Goal: Transaction & Acquisition: Purchase product/service

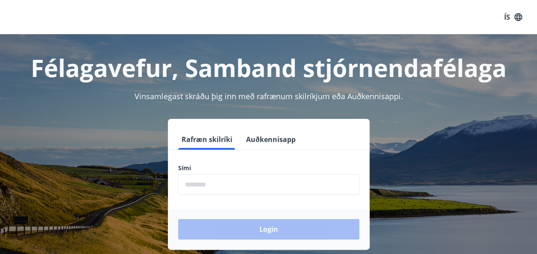
click at [227, 182] on input "phone" at bounding box center [268, 184] width 181 height 21
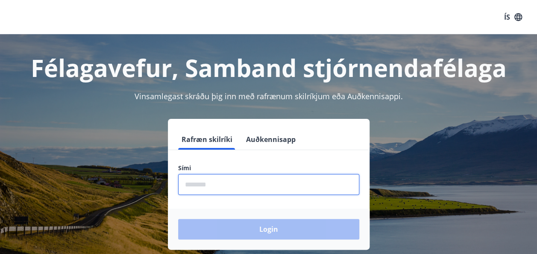
type input "********"
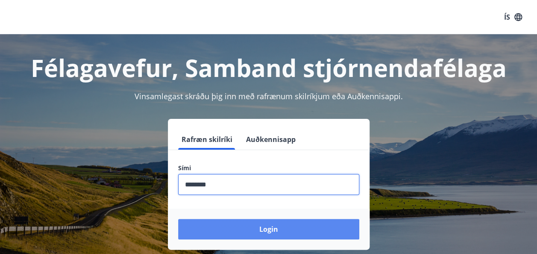
click at [268, 227] on button "Login" at bounding box center [268, 229] width 181 height 20
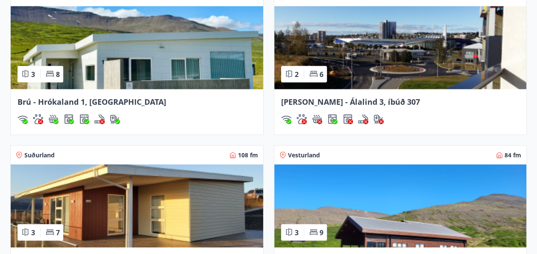
scroll to position [768, 0]
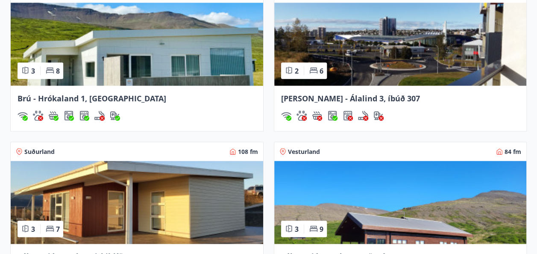
click at [384, 35] on img at bounding box center [400, 44] width 252 height 83
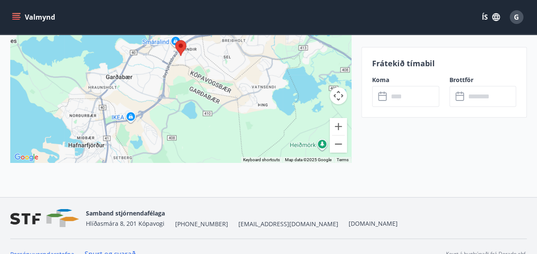
scroll to position [1428, 0]
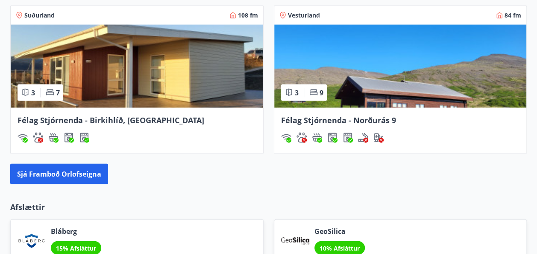
scroll to position [905, 0]
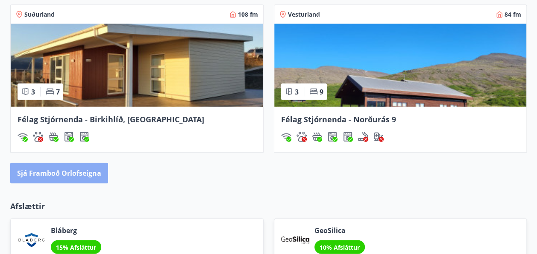
click at [46, 174] on button "Sjá framboð orlofseigna" at bounding box center [59, 173] width 98 height 20
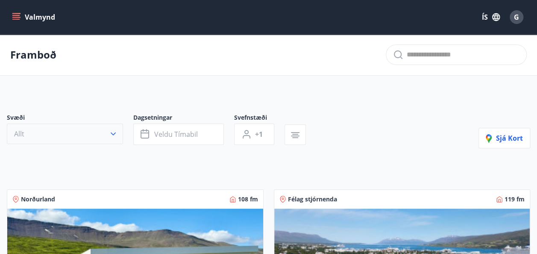
click at [114, 133] on icon "button" at bounding box center [113, 133] width 5 height 3
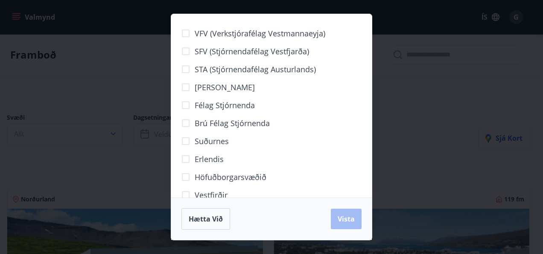
click at [216, 174] on span "Höfuðborgarsvæðið" at bounding box center [231, 176] width 72 height 11
click at [348, 214] on span "Vista" at bounding box center [346, 218] width 17 height 9
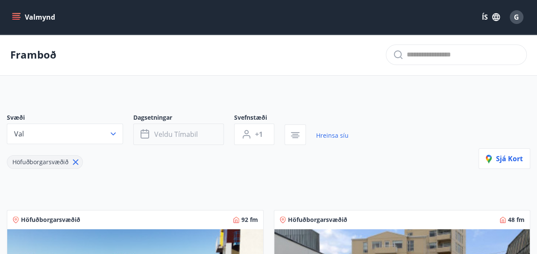
click at [190, 135] on span "Veldu tímabil" at bounding box center [176, 133] width 44 height 9
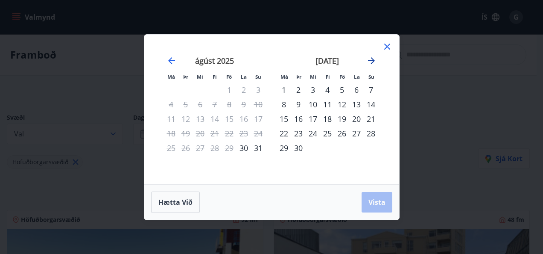
click at [372, 59] on icon "Move forward to switch to the next month." at bounding box center [371, 60] width 10 height 10
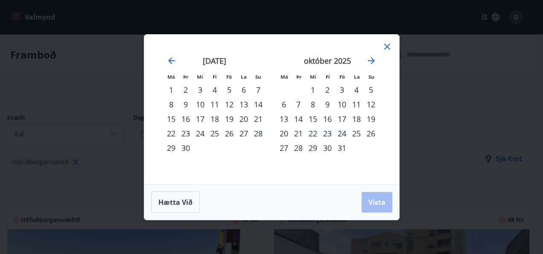
click at [339, 103] on div "10" at bounding box center [342, 104] width 15 height 15
click at [372, 105] on div "12" at bounding box center [371, 104] width 15 height 15
click at [356, 102] on div "11" at bounding box center [356, 104] width 15 height 15
click at [344, 101] on div "10" at bounding box center [342, 104] width 15 height 15
click at [371, 102] on div "12" at bounding box center [371, 104] width 15 height 15
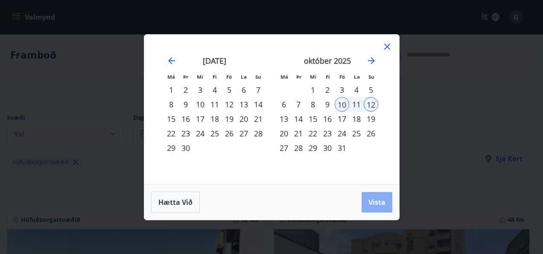
click at [379, 199] on span "Vista" at bounding box center [376, 201] width 17 height 9
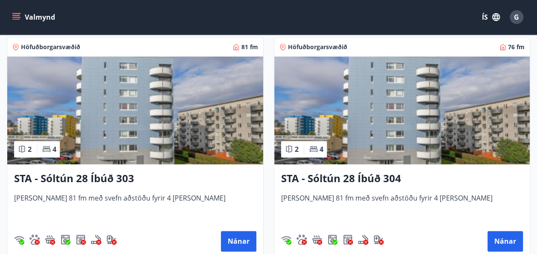
scroll to position [421, 0]
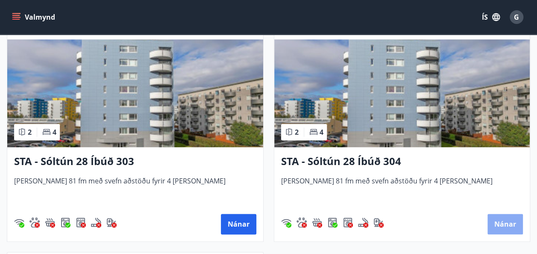
click at [505, 226] on button "Nánar" at bounding box center [504, 223] width 35 height 20
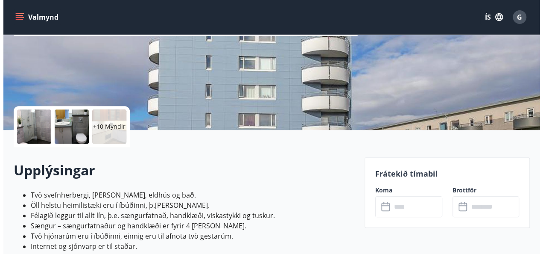
scroll to position [137, 0]
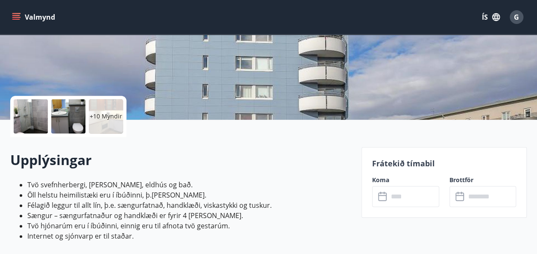
click at [34, 110] on div at bounding box center [31, 116] width 34 height 34
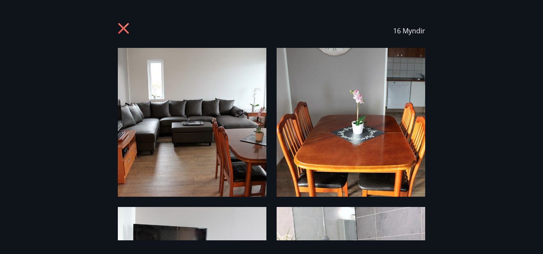
click at [172, 105] on img at bounding box center [192, 122] width 149 height 149
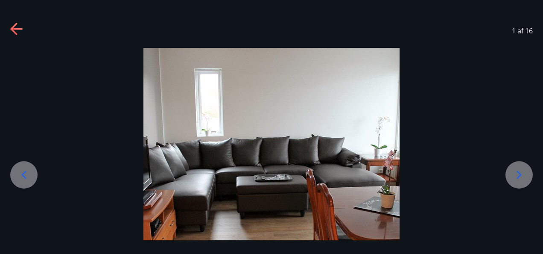
click at [515, 165] on div at bounding box center [518, 174] width 27 height 27
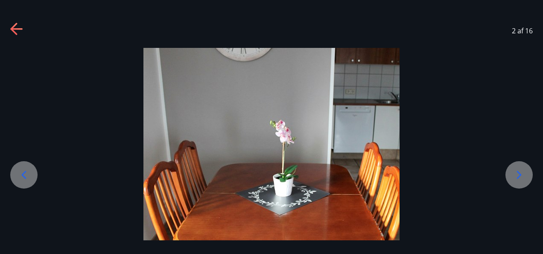
click at [515, 165] on div at bounding box center [518, 174] width 27 height 27
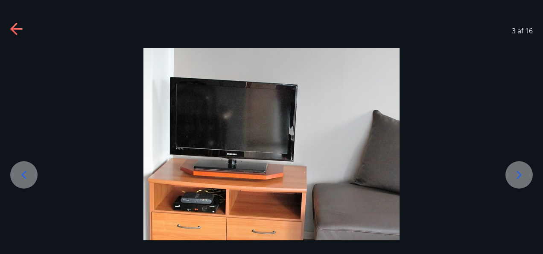
click at [515, 165] on div at bounding box center [518, 174] width 27 height 27
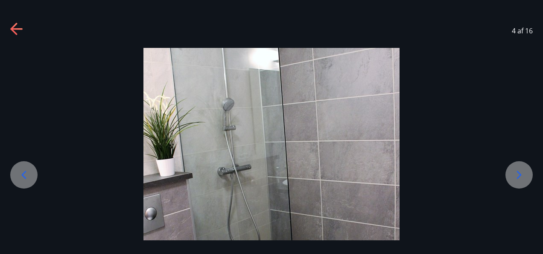
click at [515, 165] on div at bounding box center [518, 174] width 27 height 27
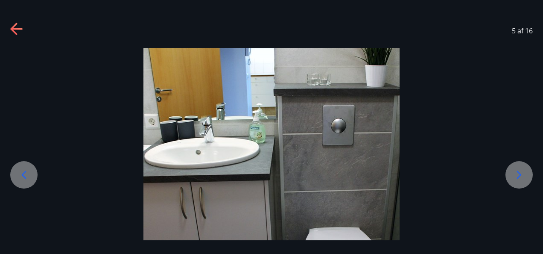
click at [515, 165] on div at bounding box center [518, 174] width 27 height 27
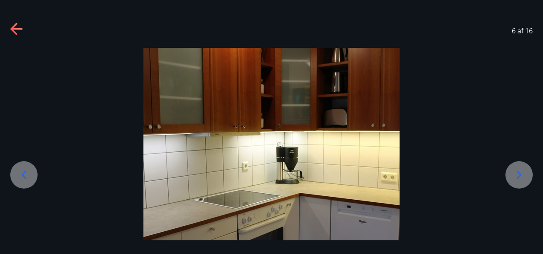
click at [515, 165] on div at bounding box center [518, 174] width 27 height 27
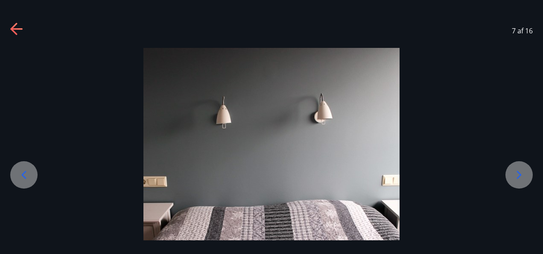
click at [515, 165] on div at bounding box center [518, 174] width 27 height 27
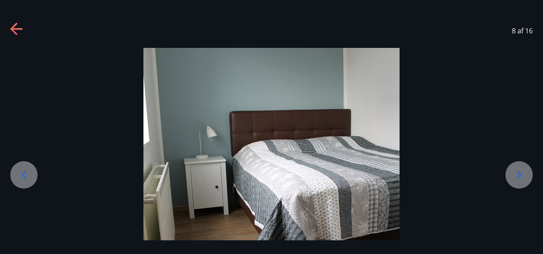
click at [515, 165] on div at bounding box center [518, 174] width 27 height 27
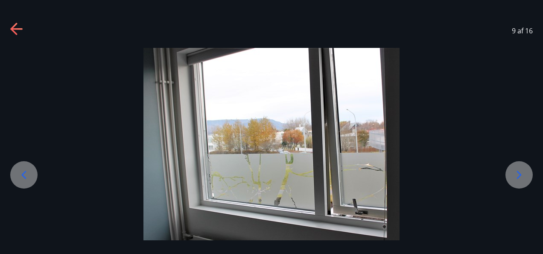
click at [515, 165] on div at bounding box center [518, 174] width 27 height 27
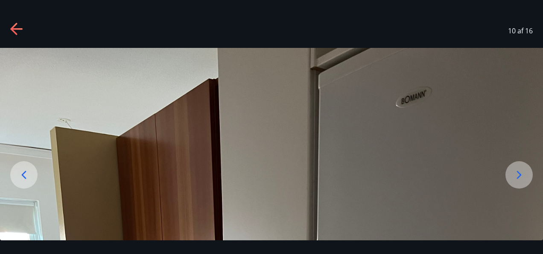
click at [515, 165] on div at bounding box center [518, 174] width 27 height 27
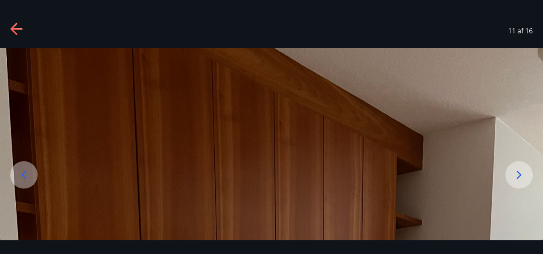
click at [520, 171] on icon at bounding box center [519, 175] width 14 height 14
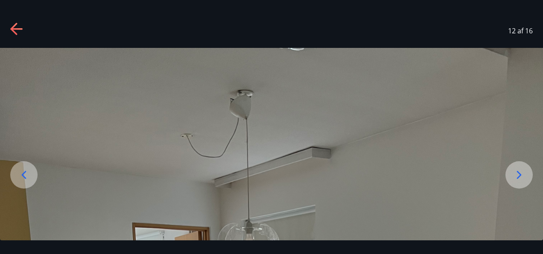
drag, startPoint x: 487, startPoint y: 184, endPoint x: 471, endPoint y: 117, distance: 68.5
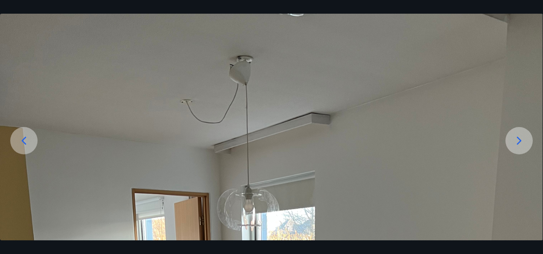
drag, startPoint x: 464, startPoint y: 177, endPoint x: 451, endPoint y: 88, distance: 89.7
drag, startPoint x: 431, startPoint y: 184, endPoint x: 416, endPoint y: 78, distance: 106.9
click at [518, 137] on icon at bounding box center [519, 141] width 14 height 14
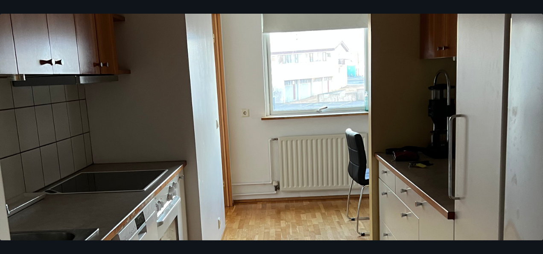
scroll to position [171, 0]
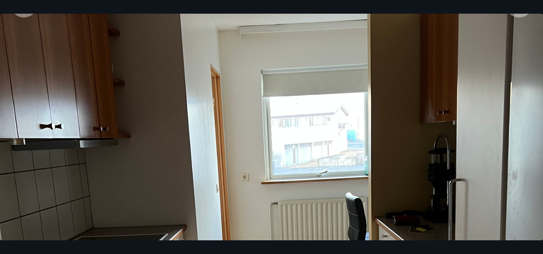
click at [527, 138] on img at bounding box center [271, 239] width 543 height 724
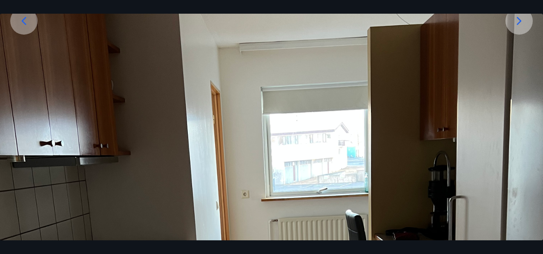
click at [522, 20] on icon at bounding box center [519, 21] width 14 height 14
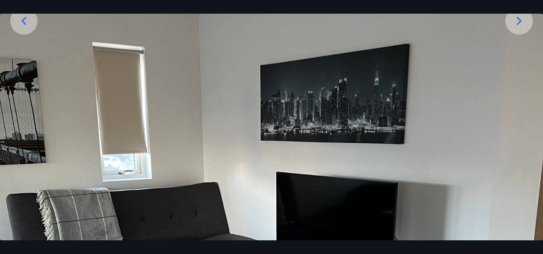
click at [487, 65] on img at bounding box center [271, 256] width 543 height 724
click at [519, 16] on icon at bounding box center [519, 21] width 14 height 14
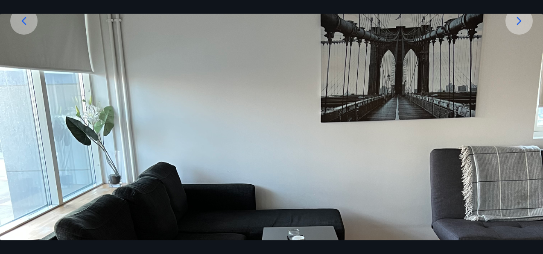
click at [504, 79] on img at bounding box center [271, 256] width 543 height 724
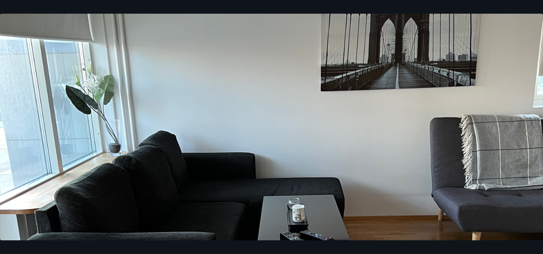
scroll to position [137, 0]
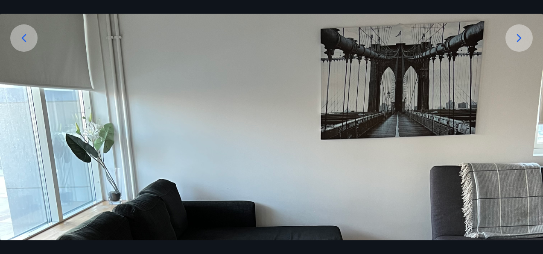
click at [517, 39] on icon at bounding box center [519, 38] width 14 height 14
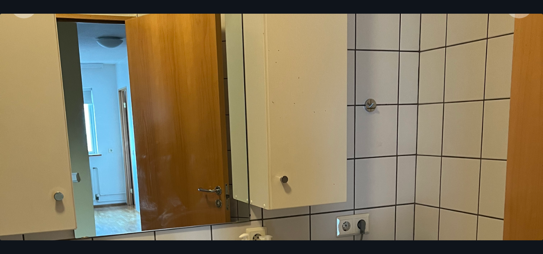
scroll to position [154, 0]
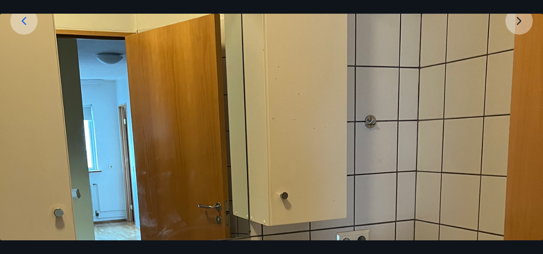
click at [519, 21] on img at bounding box center [271, 256] width 543 height 724
click at [520, 19] on img at bounding box center [271, 256] width 543 height 724
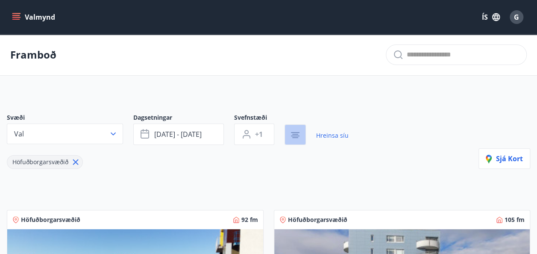
click at [295, 131] on icon "button" at bounding box center [295, 135] width 10 height 10
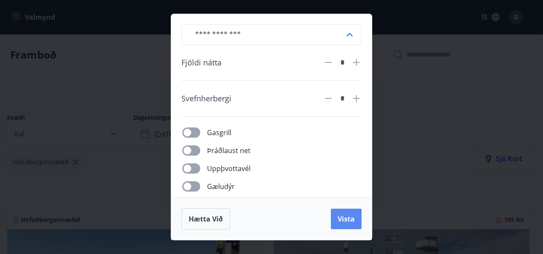
click at [341, 218] on span "Vista" at bounding box center [346, 218] width 17 height 9
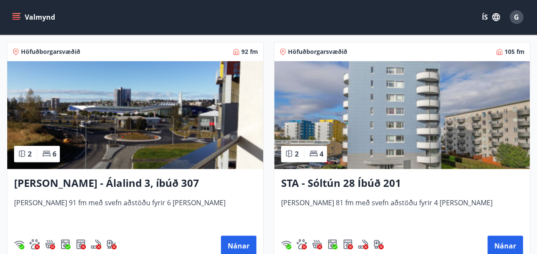
scroll to position [71, 0]
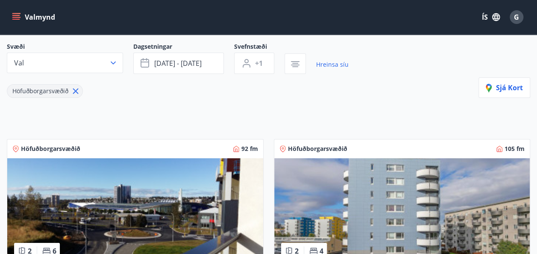
click at [15, 12] on button "Valmynd" at bounding box center [34, 16] width 48 height 15
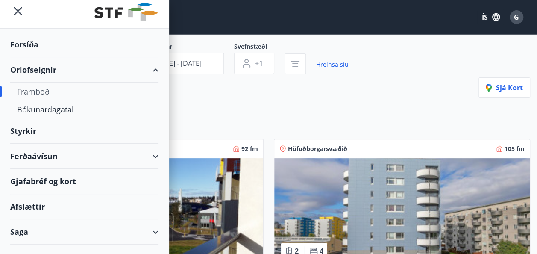
scroll to position [6, 0]
click at [50, 107] on div "Bókunardagatal" at bounding box center [84, 110] width 134 height 18
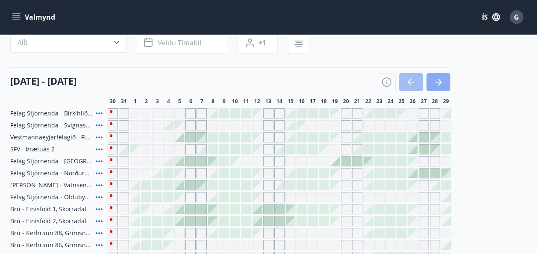
click at [434, 81] on icon "button" at bounding box center [438, 82] width 10 height 10
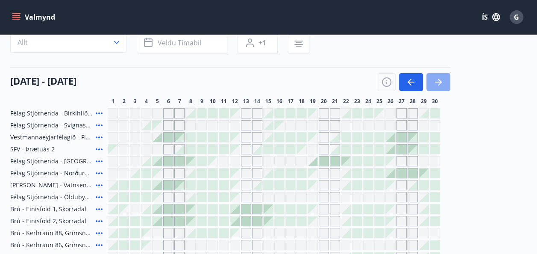
click at [434, 81] on icon "button" at bounding box center [438, 82] width 10 height 10
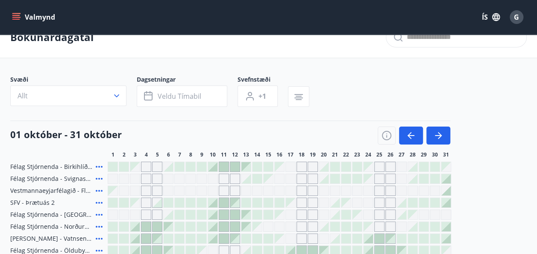
scroll to position [19, 0]
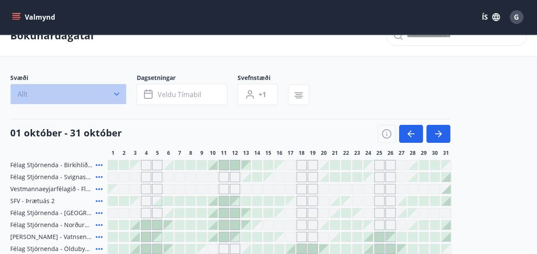
click at [119, 94] on icon "button" at bounding box center [116, 94] width 9 height 9
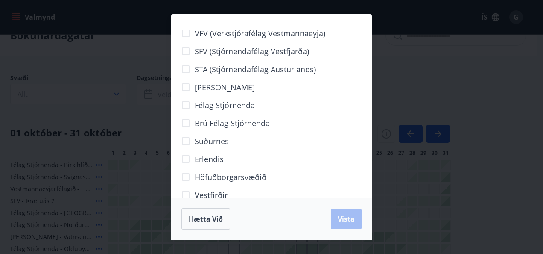
click at [80, 73] on div "VFV (Verkstjórafélag Vestmannaeyja) SFV (Stjórnendafélag Vestfjarða) STA (Stjór…" at bounding box center [271, 127] width 543 height 254
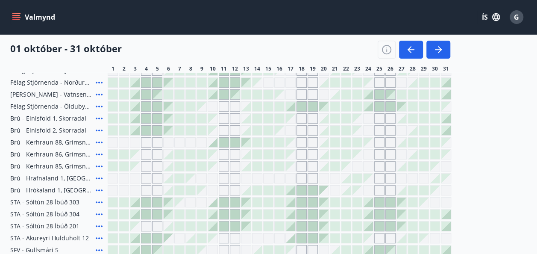
scroll to position [173, 0]
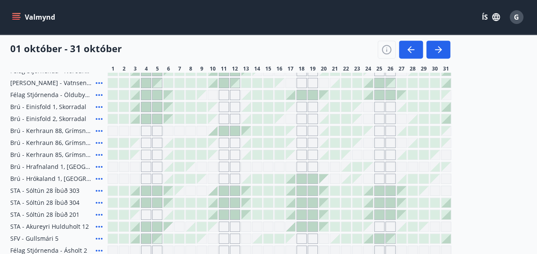
click at [226, 188] on div at bounding box center [223, 190] width 9 height 9
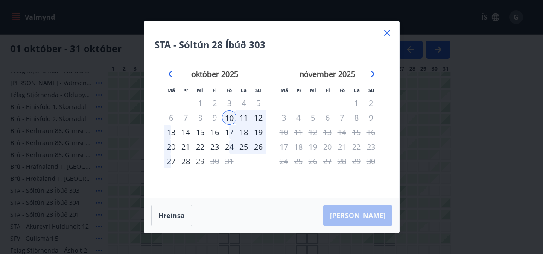
click at [260, 117] on div "12" at bounding box center [258, 117] width 15 height 15
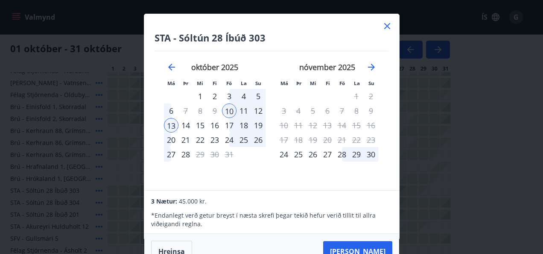
click at [242, 110] on div "11" at bounding box center [243, 110] width 15 height 15
click at [265, 109] on div "12" at bounding box center [258, 110] width 15 height 15
click at [149, 96] on div "STA - [GEOGRAPHIC_DATA] 28 Íbúð 303 Má Þr Mi Fi Fö La Su Má Þr Mi Fi Fö La Su […" at bounding box center [271, 102] width 255 height 176
click at [387, 25] on icon at bounding box center [387, 26] width 10 height 10
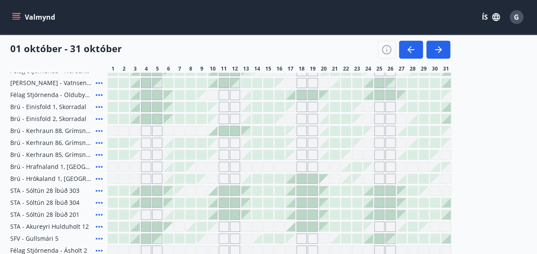
click at [221, 201] on div at bounding box center [223, 202] width 9 height 9
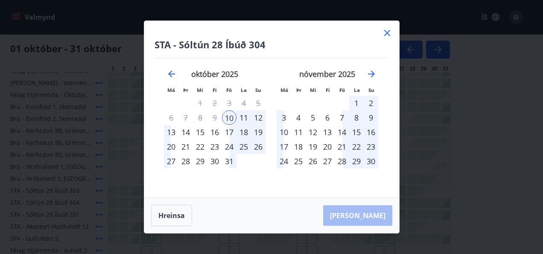
click at [257, 133] on div "19" at bounding box center [258, 132] width 15 height 15
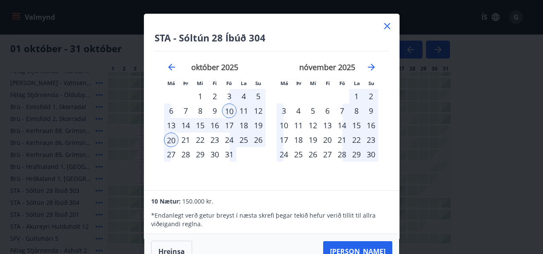
click at [258, 108] on div "12" at bounding box center [258, 110] width 15 height 15
click at [385, 24] on icon at bounding box center [387, 26] width 6 height 6
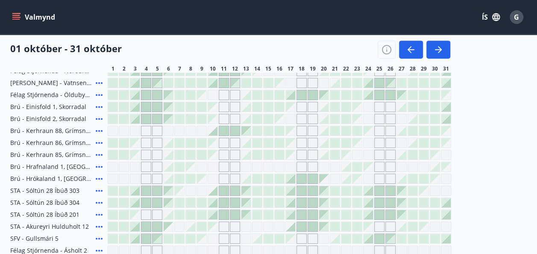
click at [225, 199] on div at bounding box center [223, 202] width 9 height 9
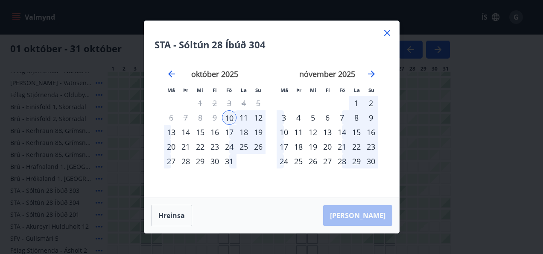
click at [260, 117] on div "12" at bounding box center [258, 117] width 15 height 15
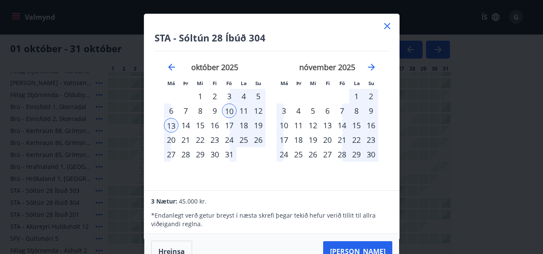
click at [387, 26] on icon at bounding box center [386, 26] width 1 height 1
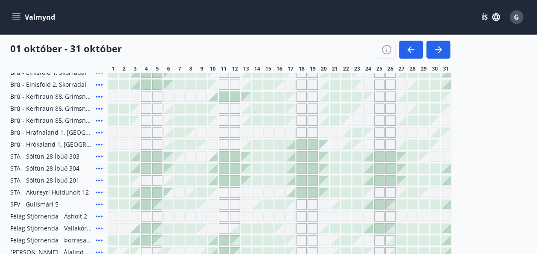
scroll to position [224, 0]
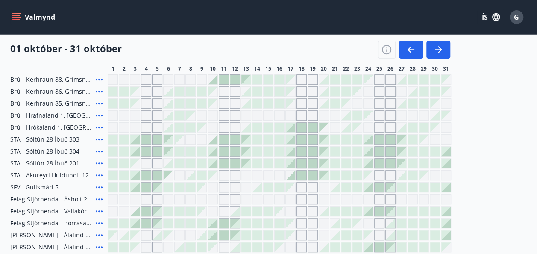
click at [224, 197] on div "Gráir dagar eru ekki bókanlegir" at bounding box center [224, 199] width 10 height 10
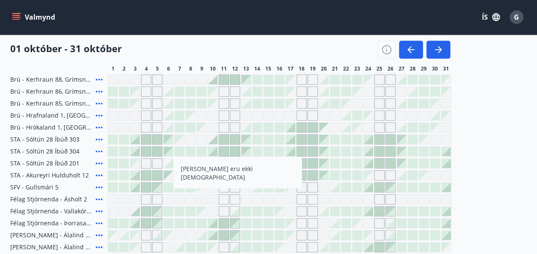
click at [97, 196] on icon at bounding box center [99, 199] width 10 height 10
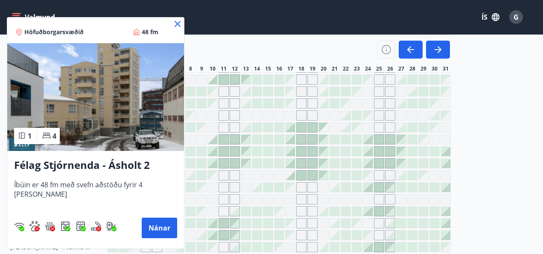
click at [172, 20] on icon at bounding box center [177, 24] width 10 height 10
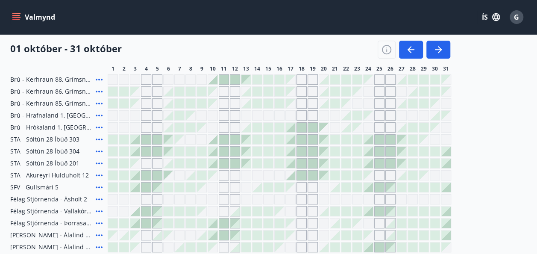
click at [213, 195] on div "Gráir dagar eru ekki bókanlegir" at bounding box center [212, 199] width 10 height 10
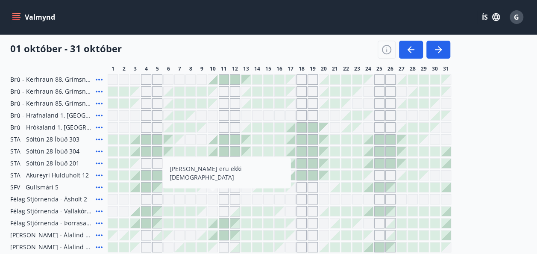
click at [218, 198] on div "[PERSON_NAME] eru ekki [DEMOGRAPHIC_DATA]" at bounding box center [279, 199] width 343 height 10
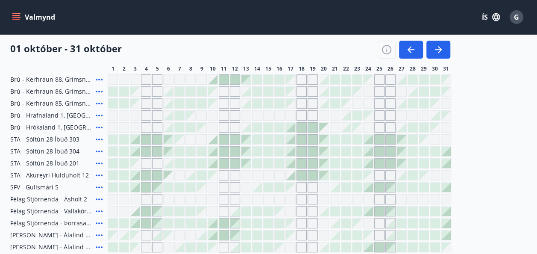
click at [223, 199] on div "Gráir dagar eru ekki bókanlegir" at bounding box center [224, 199] width 10 height 10
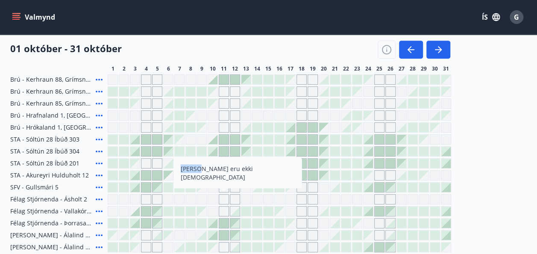
drag, startPoint x: 223, startPoint y: 199, endPoint x: 224, endPoint y: 160, distance: 39.7
click at [220, 160] on div at bounding box center [223, 162] width 9 height 9
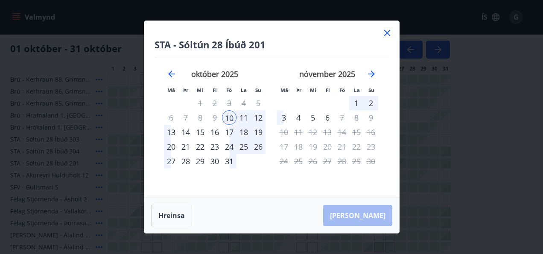
click at [389, 30] on icon at bounding box center [387, 33] width 6 height 6
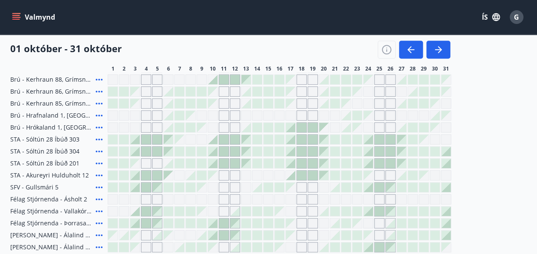
click at [223, 198] on div "Gráir dagar eru ekki bókanlegir" at bounding box center [224, 199] width 10 height 10
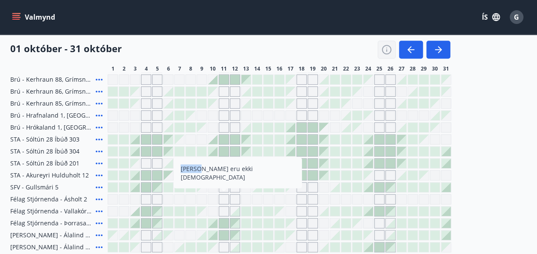
click at [385, 50] on icon "button" at bounding box center [386, 49] width 10 height 10
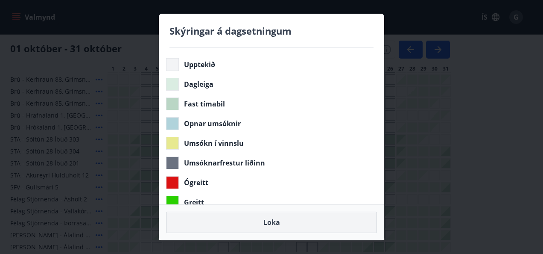
click at [259, 219] on button "Loka" at bounding box center [271, 221] width 211 height 21
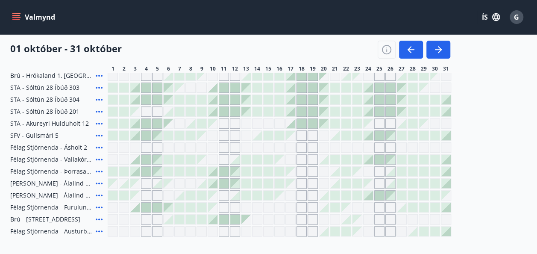
scroll to position [279, 0]
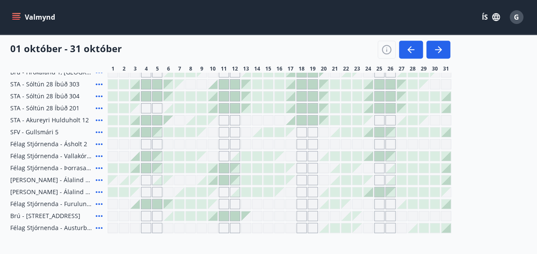
click at [226, 194] on div "Gráir dagar eru ekki bókanlegir" at bounding box center [224, 192] width 10 height 10
click at [224, 192] on div "Gráir dagar eru ekki bókanlegir" at bounding box center [224, 192] width 10 height 10
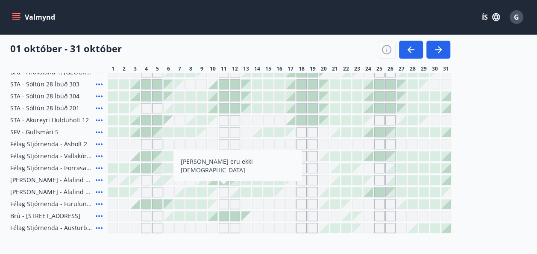
click at [224, 192] on div "Gráir dagar eru ekki bókanlegir" at bounding box center [224, 192] width 10 height 10
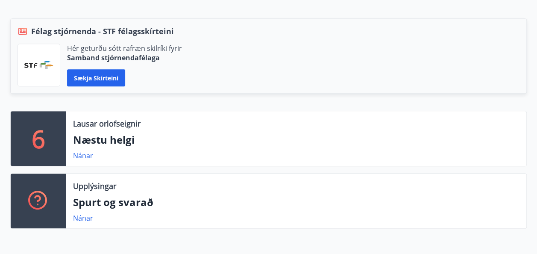
scroll to position [222, 0]
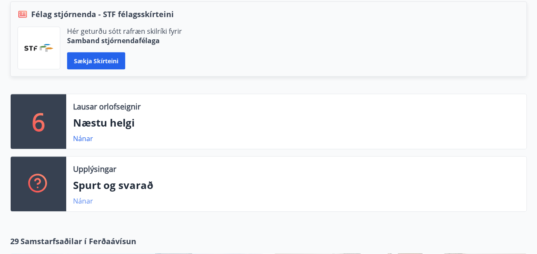
click at [85, 201] on link "Nánar" at bounding box center [83, 200] width 20 height 9
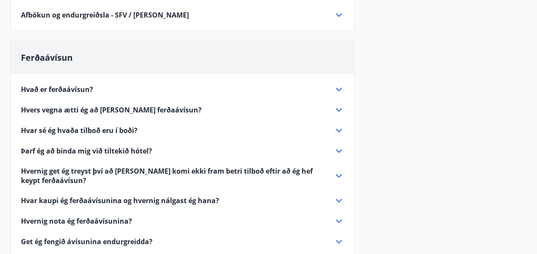
scroll to position [280, 0]
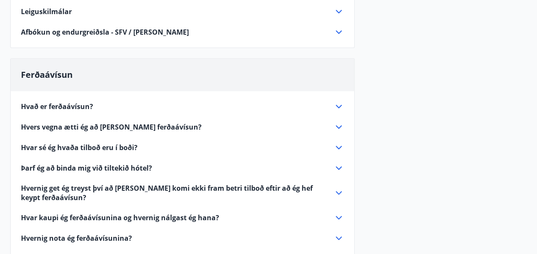
click at [338, 104] on icon at bounding box center [338, 106] width 10 height 10
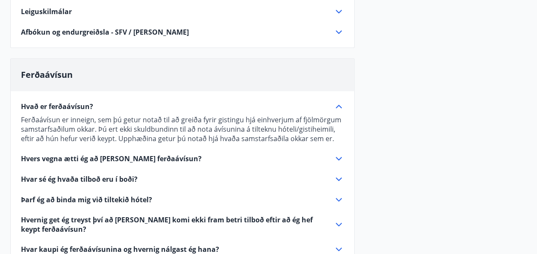
click at [338, 105] on icon at bounding box center [338, 106] width 6 height 3
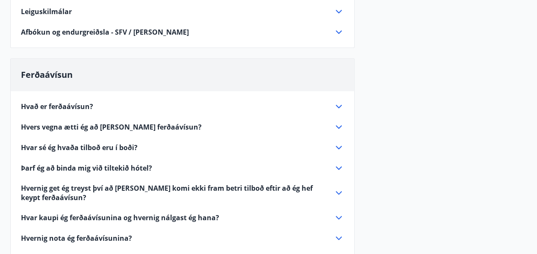
click at [337, 127] on icon at bounding box center [338, 127] width 10 height 10
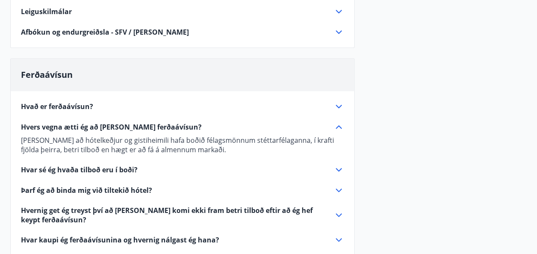
click at [337, 127] on icon at bounding box center [338, 127] width 10 height 10
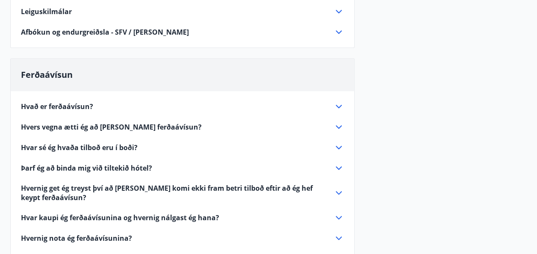
click at [338, 147] on icon at bounding box center [338, 147] width 6 height 3
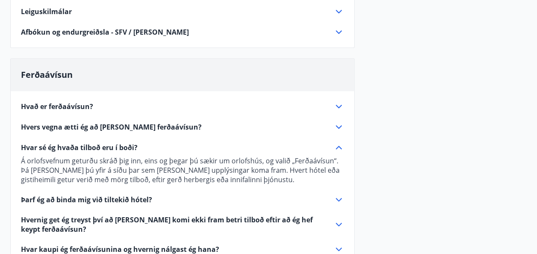
click at [338, 147] on icon at bounding box center [338, 147] width 10 height 10
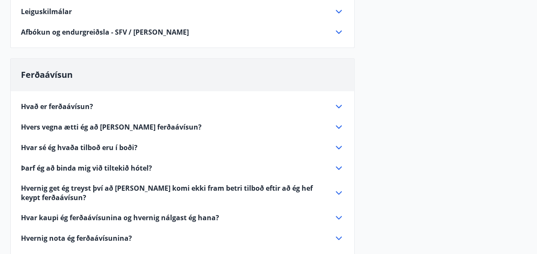
click at [338, 165] on icon at bounding box center [338, 168] width 10 height 10
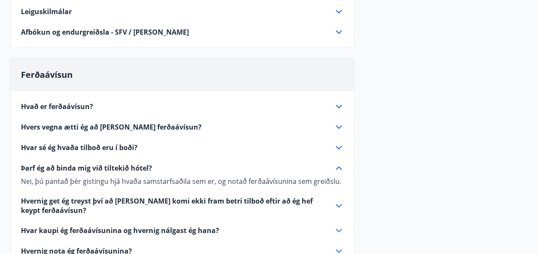
click at [338, 165] on icon at bounding box center [338, 168] width 10 height 10
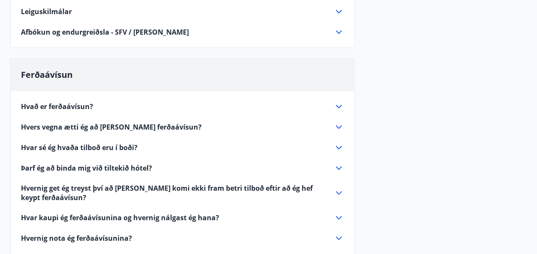
click at [339, 193] on icon at bounding box center [338, 192] width 10 height 10
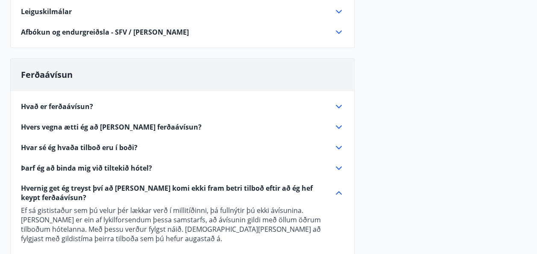
click at [339, 193] on icon at bounding box center [338, 192] width 10 height 10
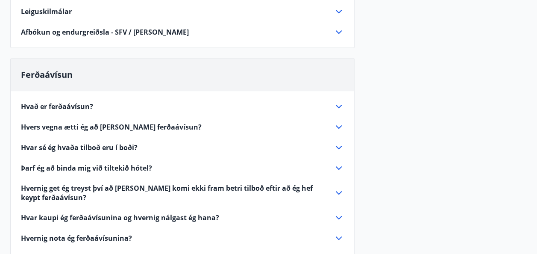
click at [339, 215] on icon at bounding box center [338, 217] width 10 height 10
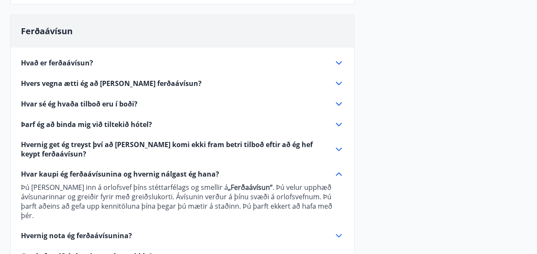
scroll to position [331, 0]
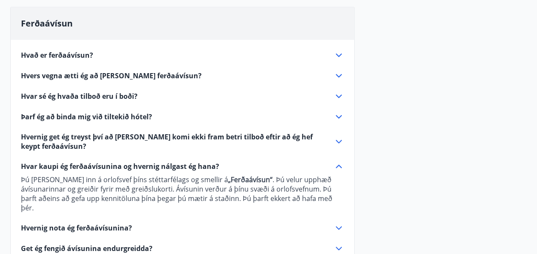
click at [338, 222] on icon at bounding box center [338, 227] width 10 height 10
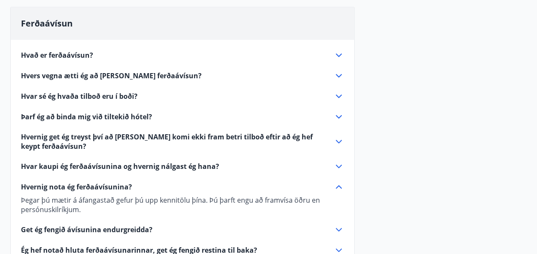
click at [337, 228] on icon at bounding box center [338, 228] width 6 height 3
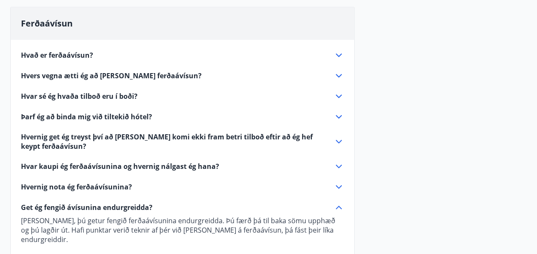
click at [338, 202] on icon at bounding box center [338, 207] width 10 height 10
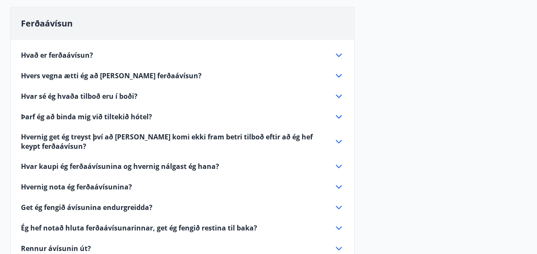
click at [339, 225] on icon at bounding box center [338, 227] width 10 height 10
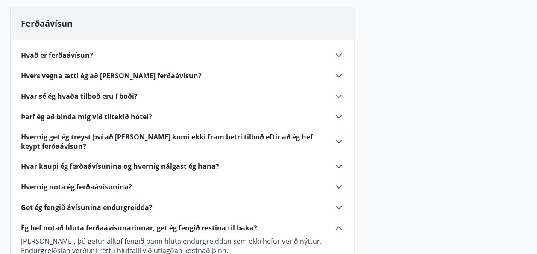
click at [339, 226] on icon at bounding box center [338, 227] width 6 height 3
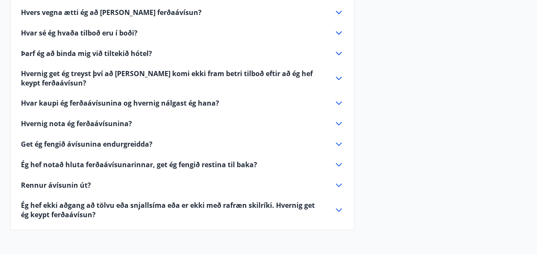
scroll to position [399, 0]
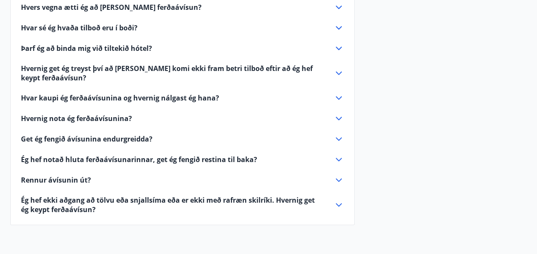
click at [337, 178] on icon at bounding box center [338, 180] width 10 height 10
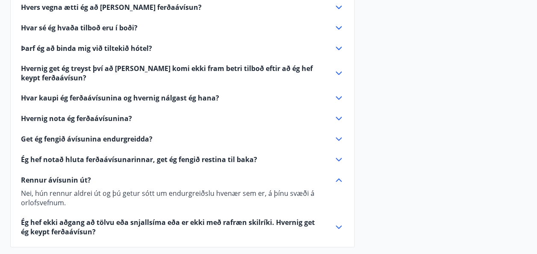
click at [337, 178] on icon at bounding box center [338, 179] width 6 height 3
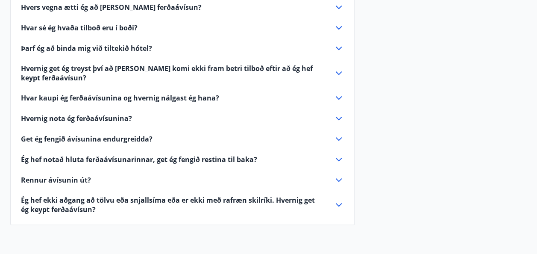
click at [339, 206] on icon at bounding box center [338, 204] width 10 height 10
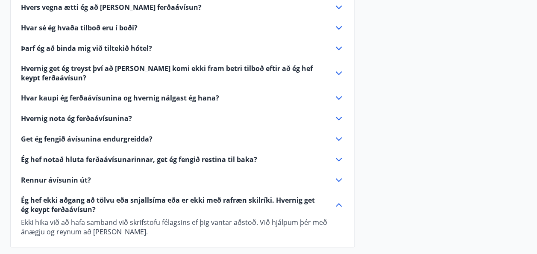
click at [339, 206] on icon at bounding box center [338, 204] width 10 height 10
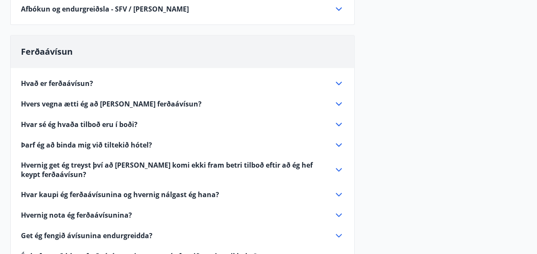
scroll to position [274, 0]
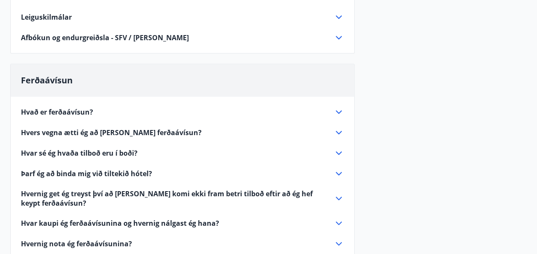
click at [338, 108] on icon at bounding box center [338, 112] width 10 height 10
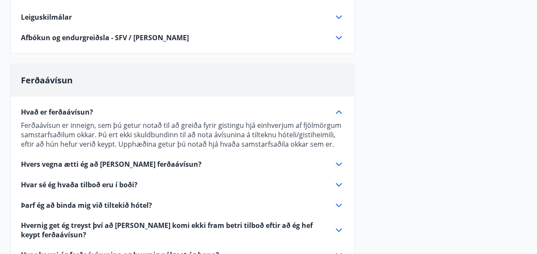
scroll to position [257, 0]
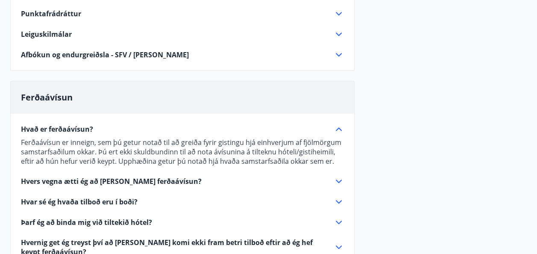
click at [338, 129] on icon at bounding box center [338, 129] width 10 height 10
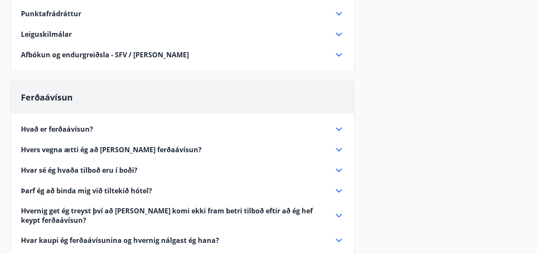
click at [421, 120] on div "Niðurstöður úthlutana Brú - Jól og Áramót 2024 Alls bárust 12 umsóknir. Úthlutu…" at bounding box center [268, 103] width 516 height 547
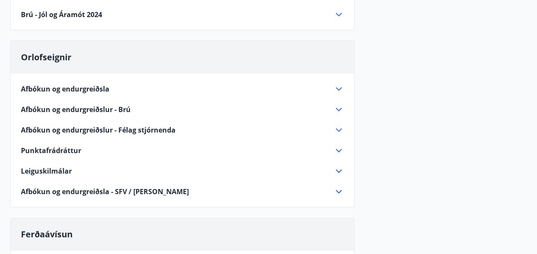
scroll to position [138, 0]
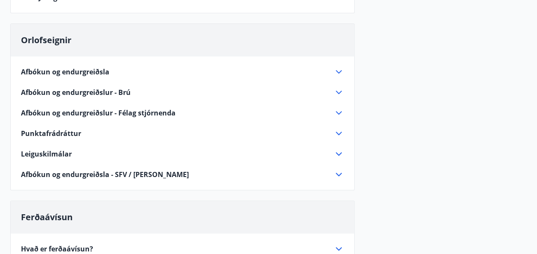
click at [340, 132] on icon at bounding box center [338, 132] width 6 height 3
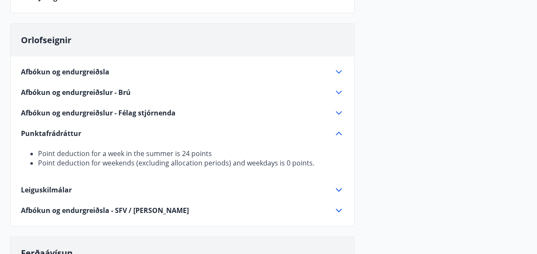
click at [340, 132] on icon at bounding box center [338, 132] width 6 height 3
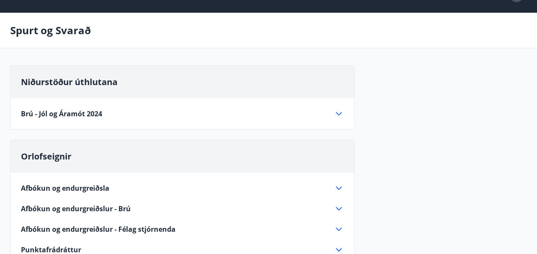
scroll to position [0, 0]
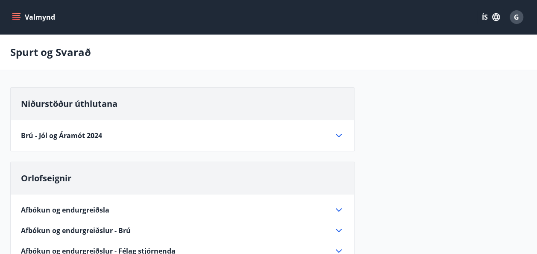
click at [20, 19] on icon "menu" at bounding box center [16, 17] width 9 height 9
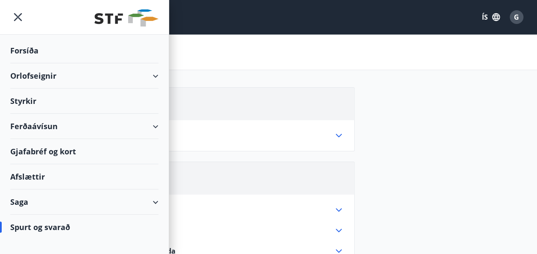
click at [46, 124] on div "Ferðaávísun" at bounding box center [84, 126] width 148 height 25
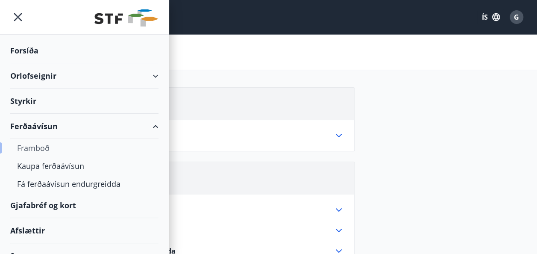
click at [45, 147] on div "Framboð" at bounding box center [84, 148] width 134 height 18
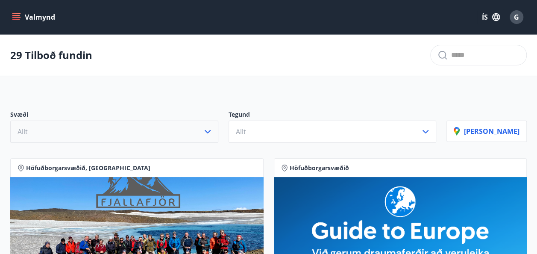
click at [210, 130] on icon "button" at bounding box center [207, 131] width 6 height 3
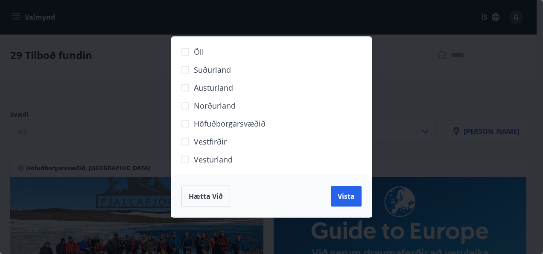
click at [222, 121] on span "Höfuðborgarsvæðið" at bounding box center [230, 123] width 72 height 11
click at [353, 192] on span "Vista" at bounding box center [346, 195] width 17 height 9
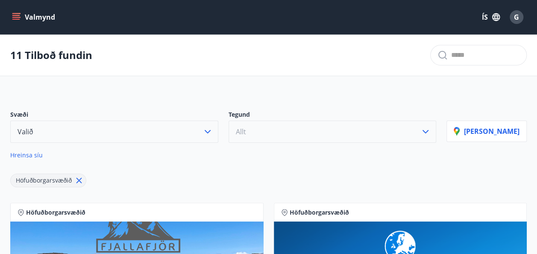
click at [430, 131] on icon "button" at bounding box center [425, 131] width 10 height 10
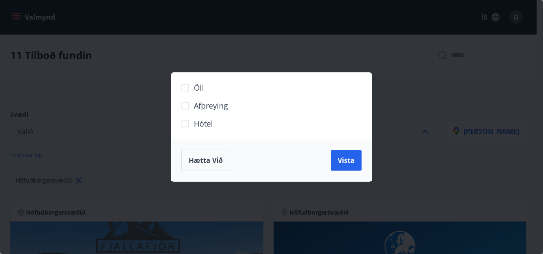
click at [205, 123] on span "Hótel" at bounding box center [203, 123] width 19 height 11
click at [353, 156] on span "Vista" at bounding box center [346, 159] width 17 height 9
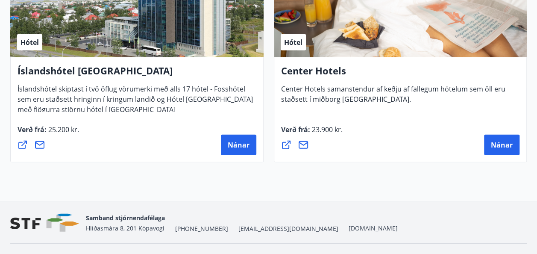
scroll to position [1015, 0]
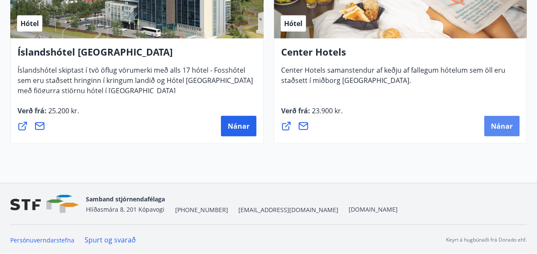
click at [496, 125] on span "Nánar" at bounding box center [501, 125] width 22 height 9
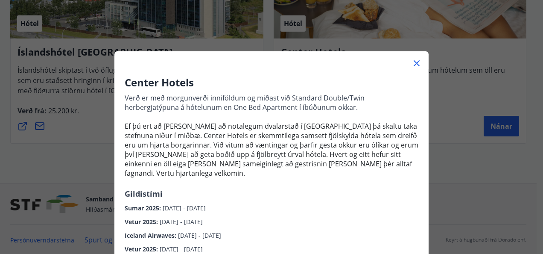
click at [376, 183] on div "Center Hotels Verð er með morgunverði inniföldum og miðast við Standard Double/…" at bounding box center [271, 178] width 314 height 206
click at [411, 64] on icon at bounding box center [416, 63] width 10 height 10
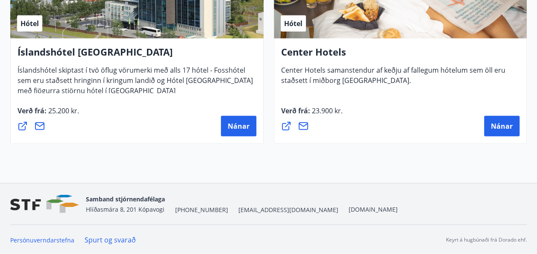
click at [284, 125] on icon at bounding box center [286, 126] width 10 height 10
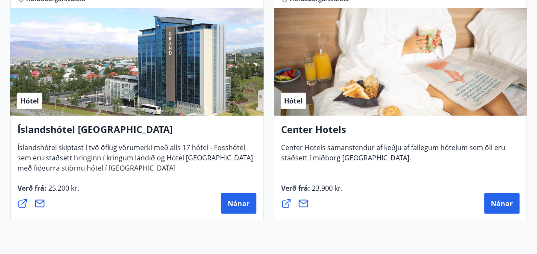
scroll to position [936, 0]
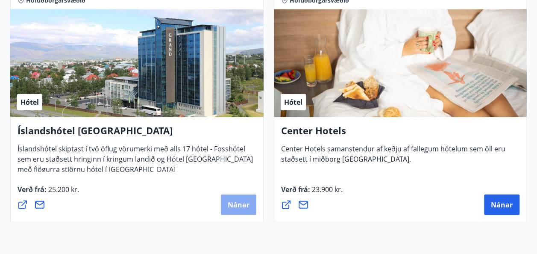
click at [238, 205] on span "Nánar" at bounding box center [238, 204] width 22 height 9
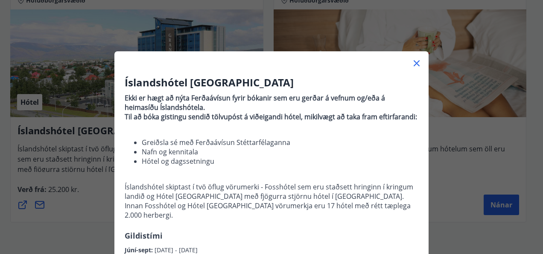
click at [411, 61] on icon at bounding box center [416, 63] width 10 height 10
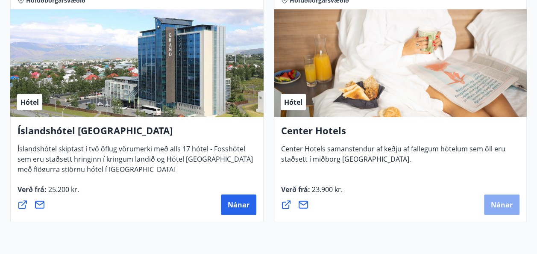
click at [497, 198] on button "Nánar" at bounding box center [501, 204] width 35 height 20
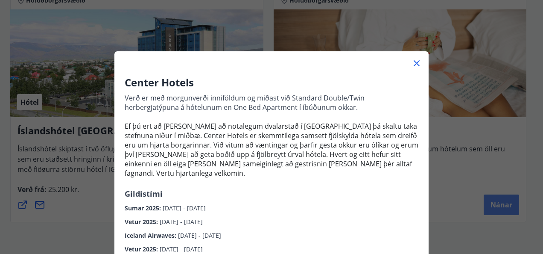
click at [497, 198] on div "Center Hotels Verð er með morgunverði inniföldum og miðast við Standard Double/…" at bounding box center [271, 127] width 543 height 254
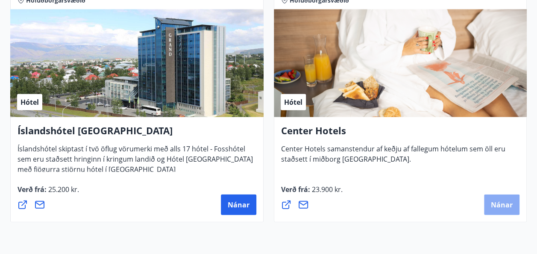
click at [499, 205] on span "Nánar" at bounding box center [501, 204] width 22 height 9
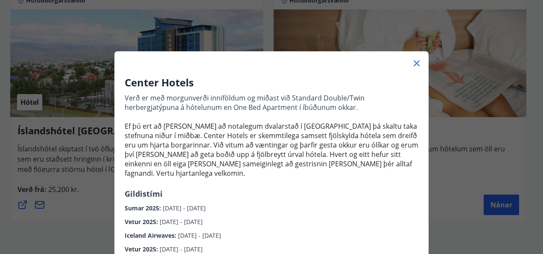
click at [412, 59] on icon at bounding box center [416, 63] width 10 height 10
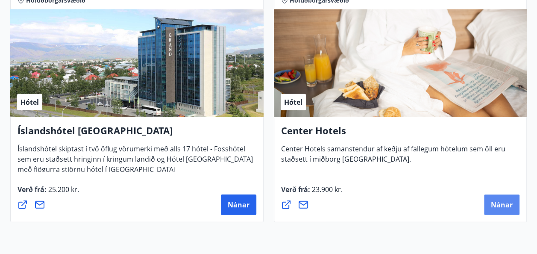
click at [496, 202] on span "Nánar" at bounding box center [501, 204] width 22 height 9
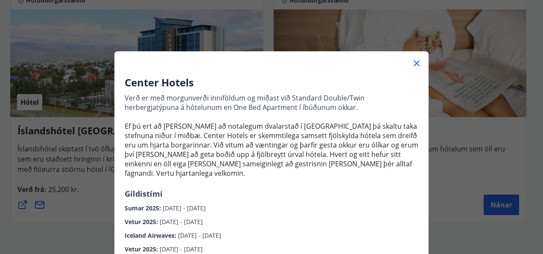
click at [416, 63] on icon at bounding box center [416, 63] width 1 height 1
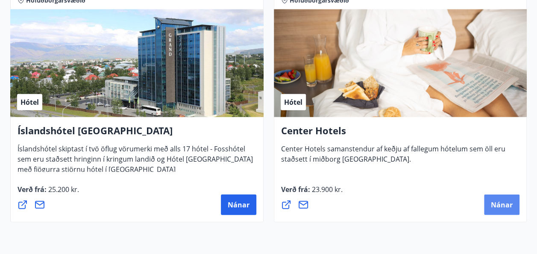
click at [493, 200] on span "Nánar" at bounding box center [501, 204] width 22 height 9
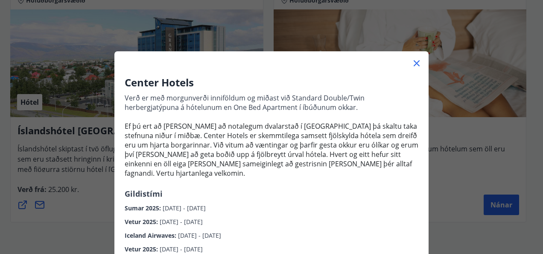
click at [411, 62] on icon at bounding box center [416, 63] width 10 height 10
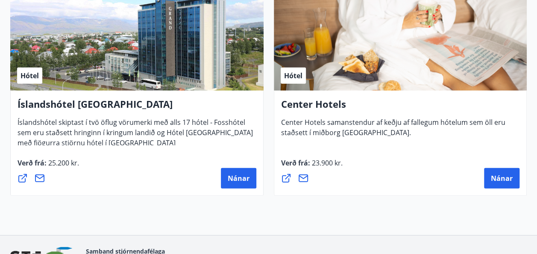
scroll to position [964, 0]
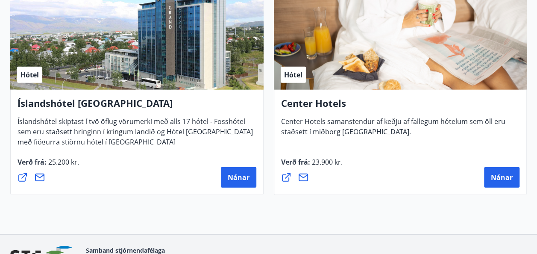
click at [288, 175] on icon at bounding box center [286, 177] width 9 height 9
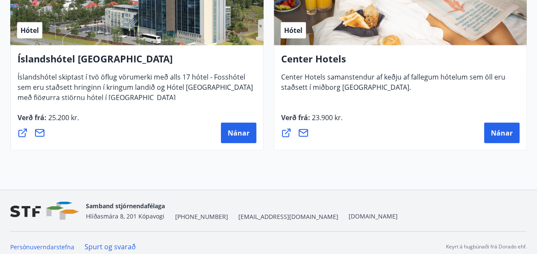
scroll to position [1015, 0]
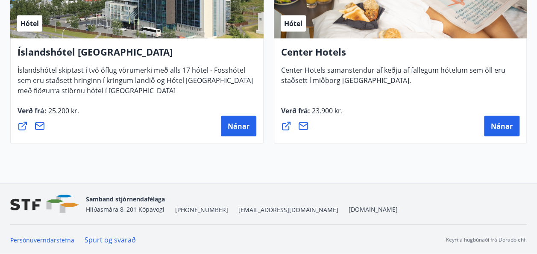
click at [287, 125] on icon at bounding box center [286, 126] width 10 height 10
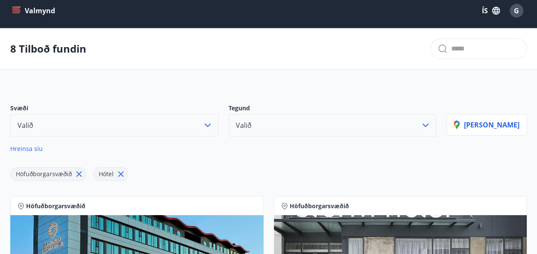
scroll to position [0, 0]
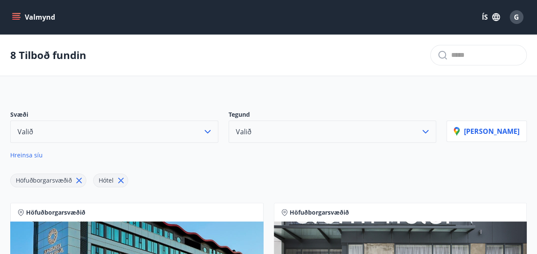
click at [16, 15] on icon "menu" at bounding box center [16, 15] width 8 height 1
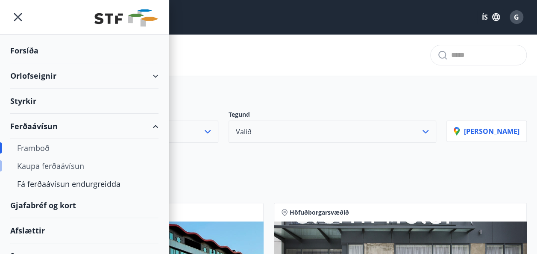
click at [72, 165] on div "Kaupa ferðaávísun" at bounding box center [84, 166] width 134 height 18
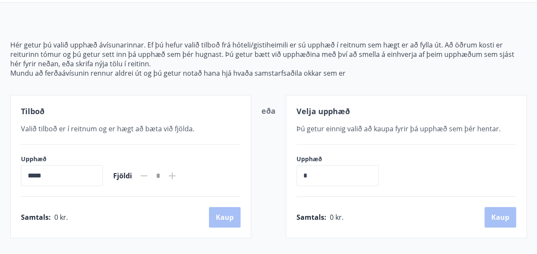
scroll to position [67, 0]
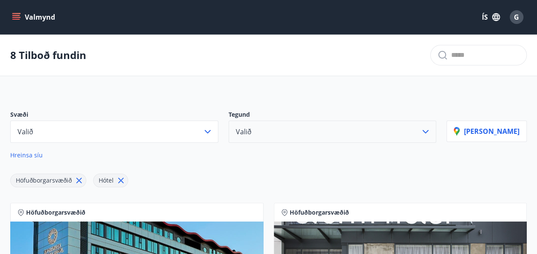
click at [430, 128] on icon "button" at bounding box center [425, 131] width 10 height 10
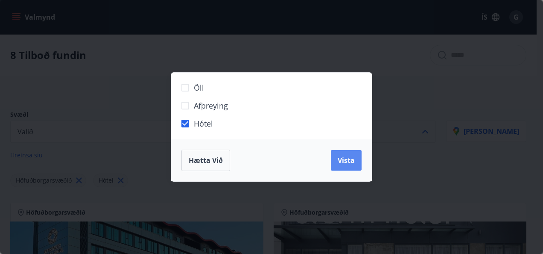
click at [350, 157] on span "Vista" at bounding box center [346, 159] width 17 height 9
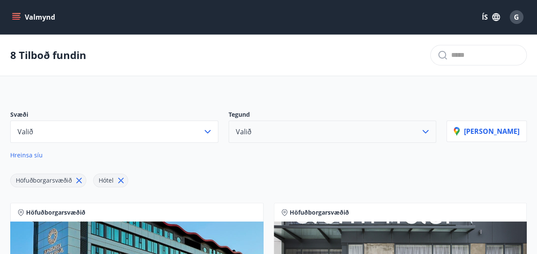
click at [340, 176] on div "Höfuðborgarsvæðið Hótel" at bounding box center [228, 175] width 436 height 24
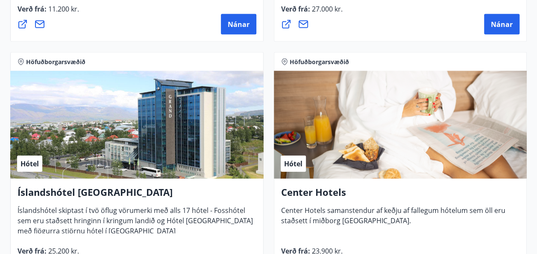
scroll to position [973, 0]
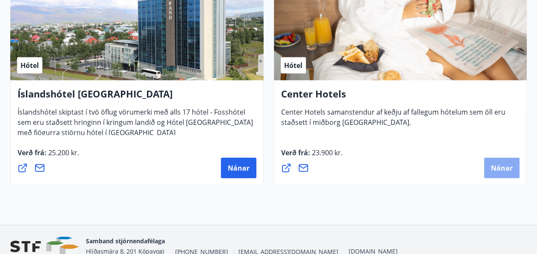
click at [500, 165] on span "Nánar" at bounding box center [501, 167] width 22 height 9
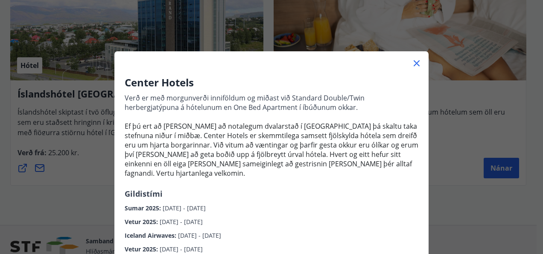
click at [412, 60] on icon at bounding box center [416, 63] width 10 height 10
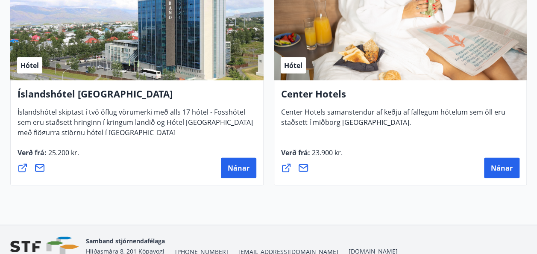
click at [386, 170] on div "Nánar" at bounding box center [400, 167] width 239 height 20
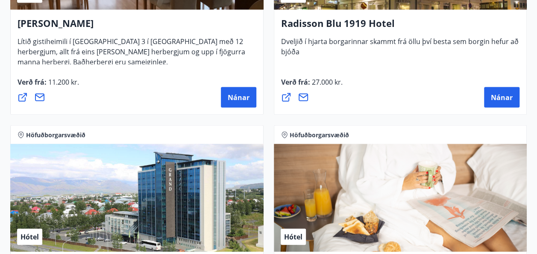
scroll to position [837, 0]
